Goal: Task Accomplishment & Management: Complete application form

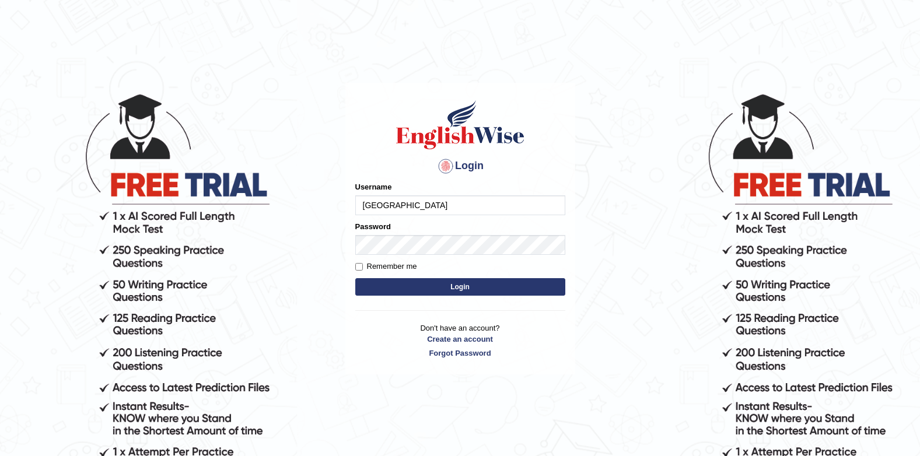
click at [441, 202] on input "[GEOGRAPHIC_DATA]" at bounding box center [460, 205] width 210 height 20
type input "J"
click at [571, 162] on div "Login Please fix the following errors: Username Password Remember me Login Don'…" at bounding box center [460, 229] width 230 height 292
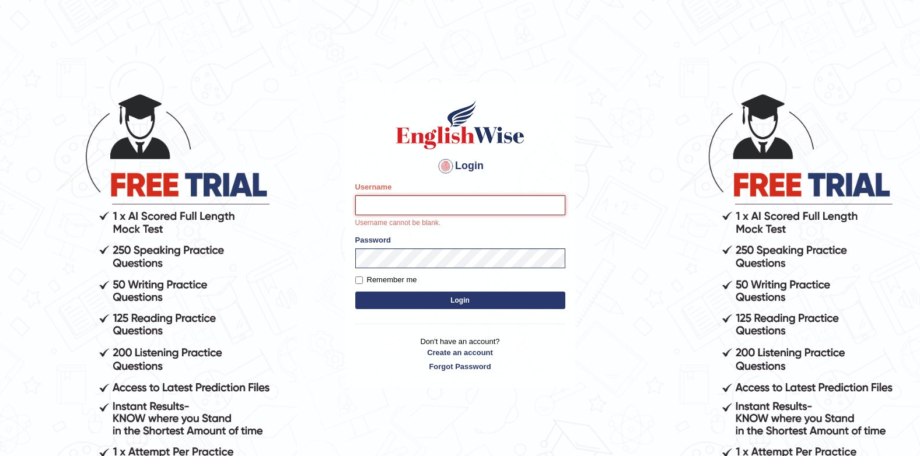
click at [455, 198] on input "Username" at bounding box center [460, 205] width 210 height 20
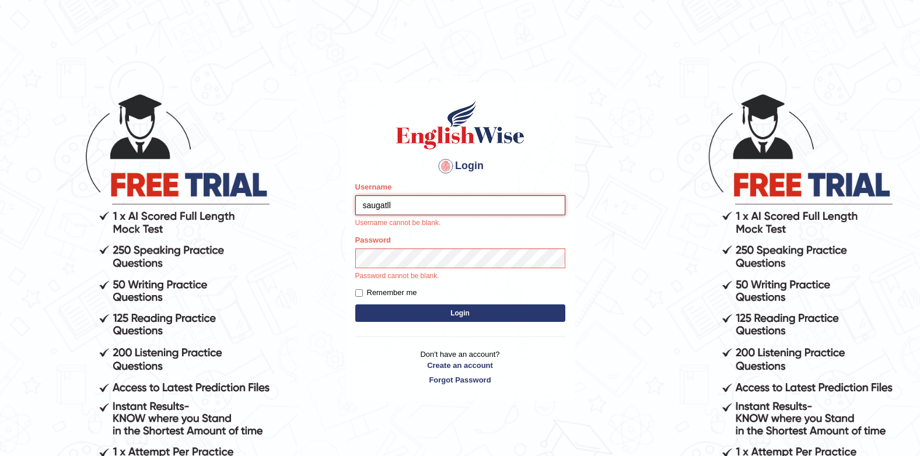
type input "saugatll"
click at [375, 247] on div "Password Password cannot be blank." at bounding box center [460, 257] width 210 height 47
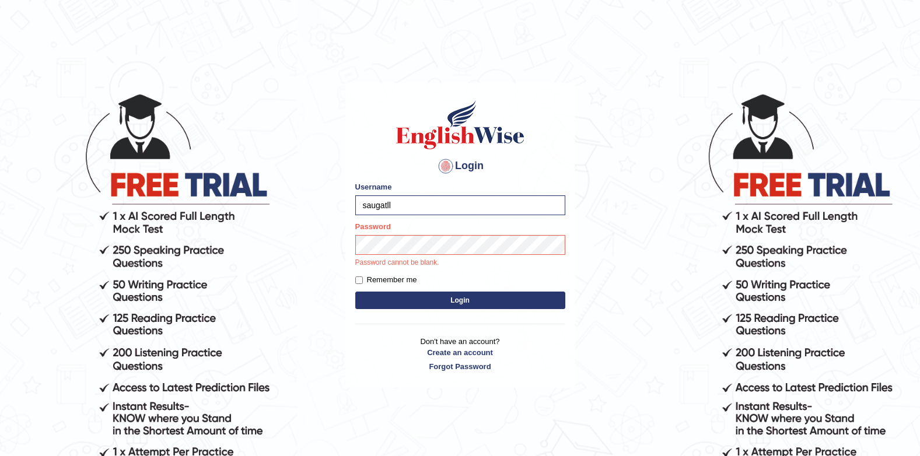
click at [459, 294] on button "Login" at bounding box center [460, 300] width 210 height 17
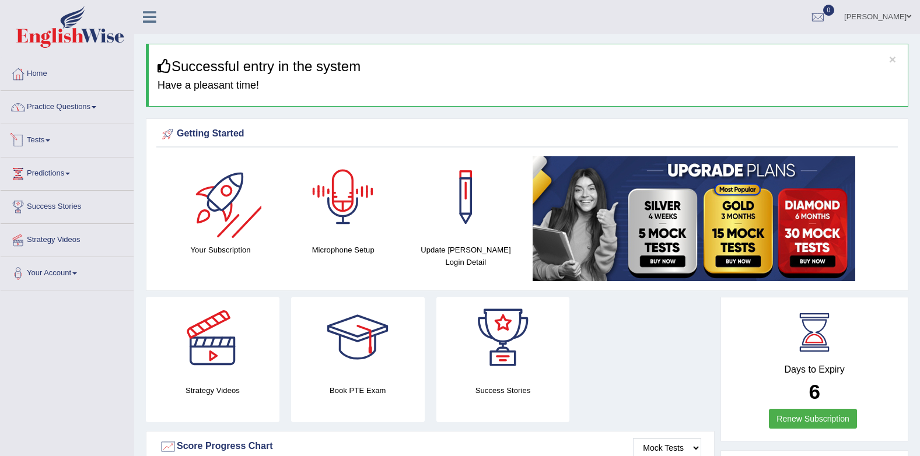
click at [71, 103] on link "Practice Questions" at bounding box center [67, 105] width 133 height 29
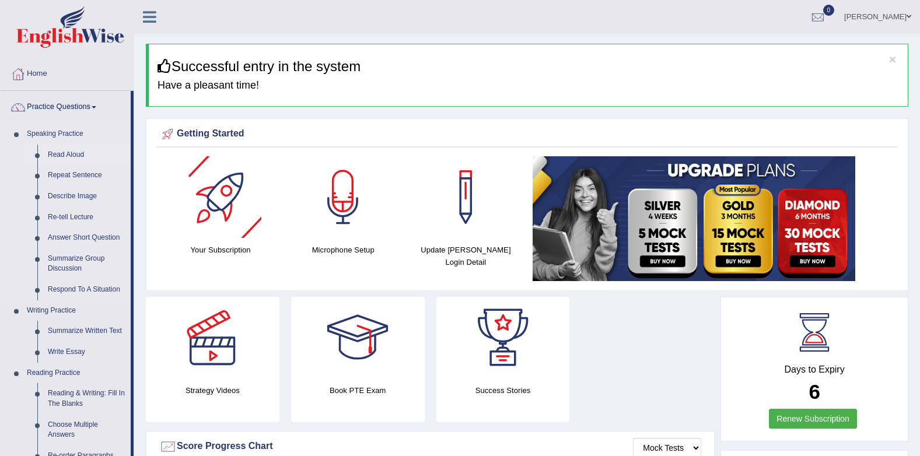
click at [70, 155] on link "Read Aloud" at bounding box center [87, 155] width 88 height 21
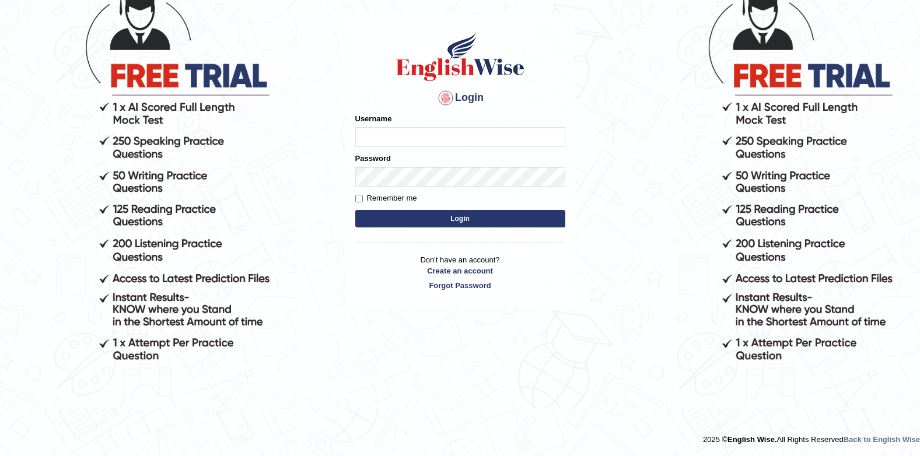
type input "[GEOGRAPHIC_DATA]"
click at [412, 223] on button "Login" at bounding box center [460, 218] width 210 height 17
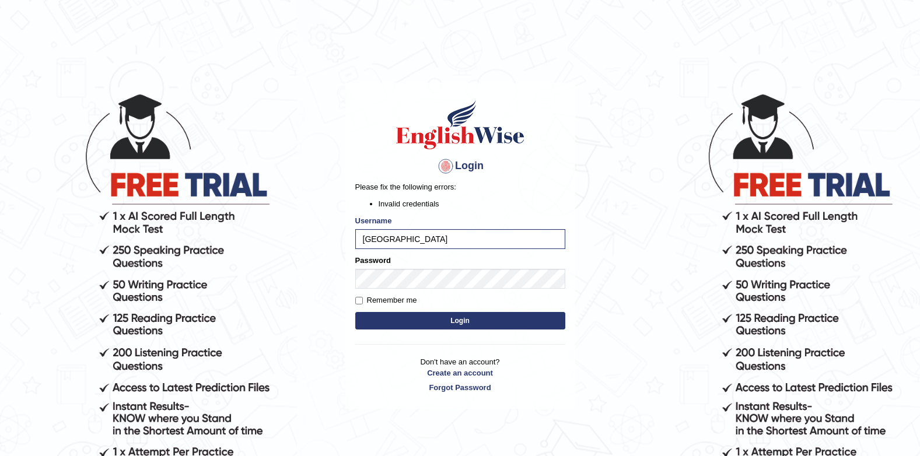
drag, startPoint x: 700, startPoint y: 297, endPoint x: 680, endPoint y: 299, distance: 19.3
click at [700, 297] on body "Login Please fix the following errors: Invalid credentials Username [GEOGRAPHIC…" at bounding box center [460, 274] width 920 height 456
click at [532, 328] on button "Login" at bounding box center [460, 320] width 210 height 17
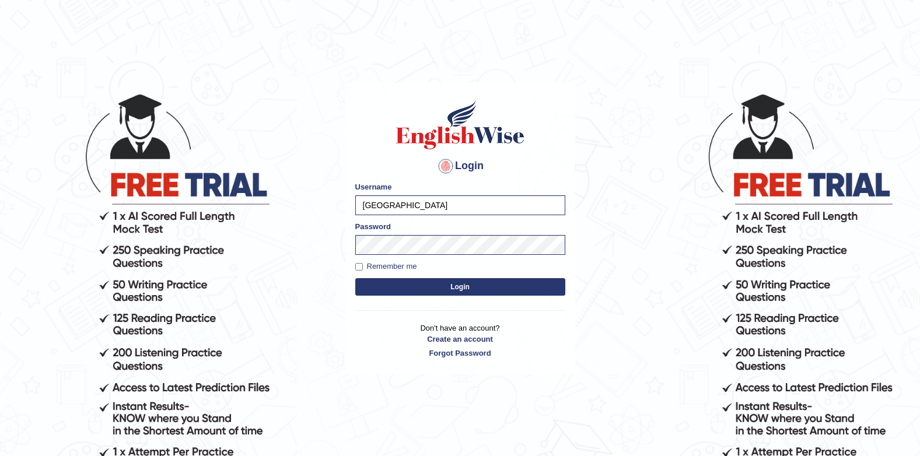
click at [520, 321] on div "Login Please fix the following errors: Username Jenishdahal Password Remember m…" at bounding box center [460, 229] width 230 height 292
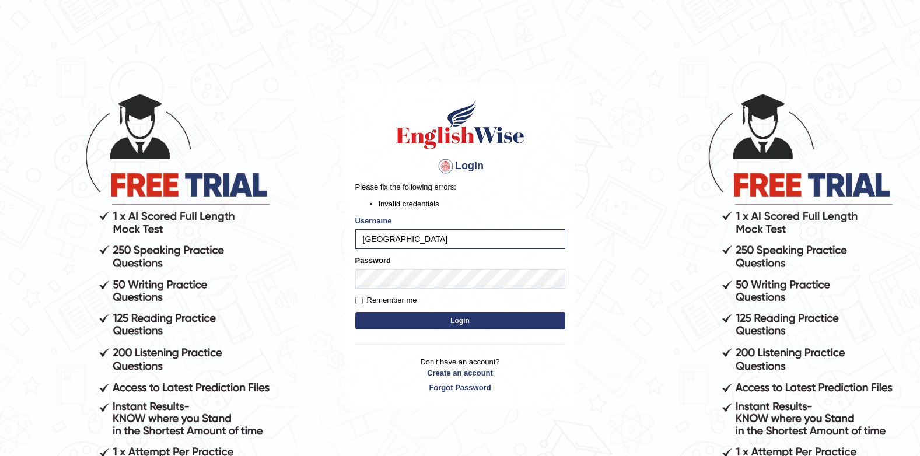
click at [618, 296] on body "Login Please fix the following errors: Invalid credentials Username Jenishdahal…" at bounding box center [460, 274] width 920 height 456
click at [535, 315] on button "Login" at bounding box center [460, 320] width 210 height 17
click at [446, 232] on input "[GEOGRAPHIC_DATA]" at bounding box center [460, 239] width 210 height 20
type input "J"
click at [472, 222] on div "Username" at bounding box center [460, 232] width 210 height 34
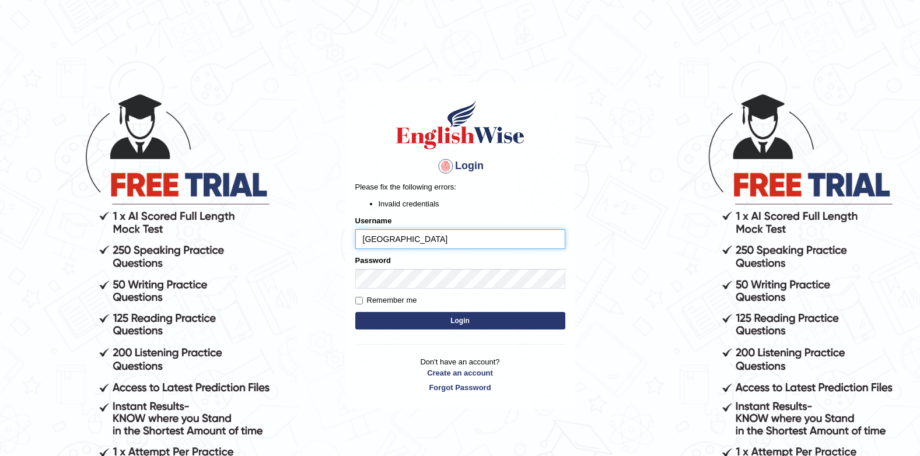
click at [479, 237] on input "[GEOGRAPHIC_DATA]" at bounding box center [460, 239] width 210 height 20
type input "J"
drag, startPoint x: 529, startPoint y: 426, endPoint x: 458, endPoint y: 397, distance: 77.2
click at [512, 420] on div "Login Please fix the following errors: Invalid credentials Username Password Re…" at bounding box center [459, 274] width 233 height 456
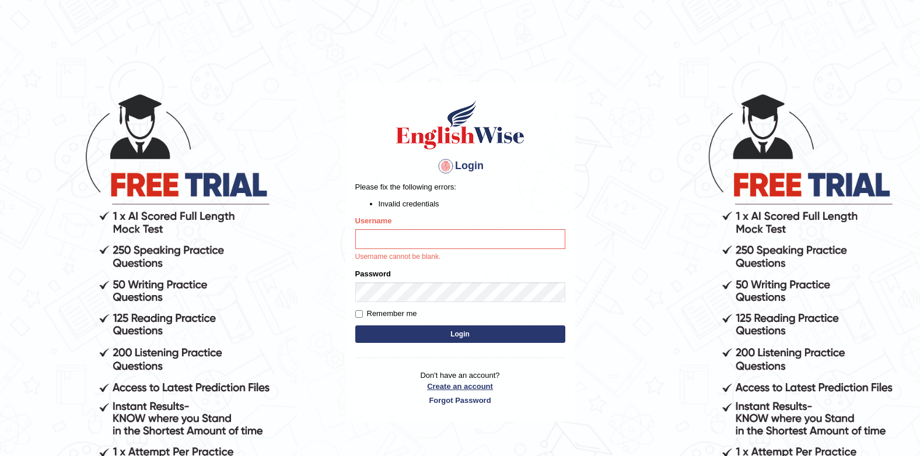
click at [462, 387] on link "Create an account" at bounding box center [460, 386] width 210 height 11
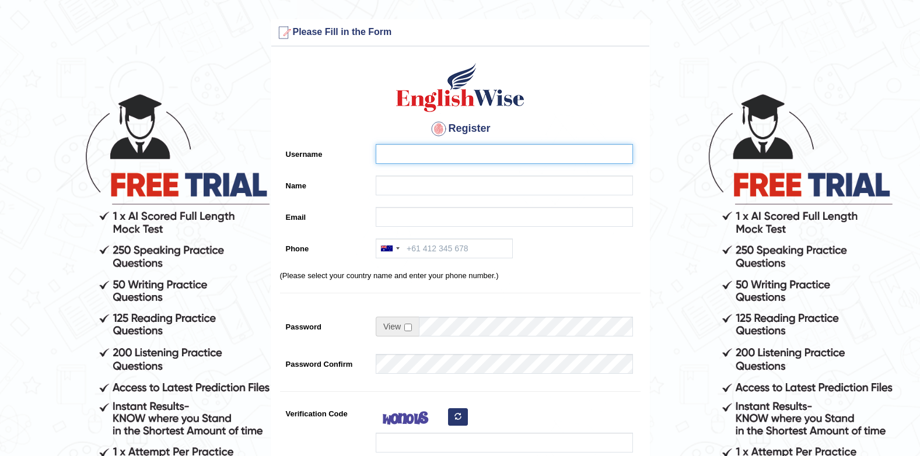
type input "[GEOGRAPHIC_DATA]"
click at [467, 153] on input "[GEOGRAPHIC_DATA]" at bounding box center [504, 154] width 257 height 20
